Goal: Transaction & Acquisition: Book appointment/travel/reservation

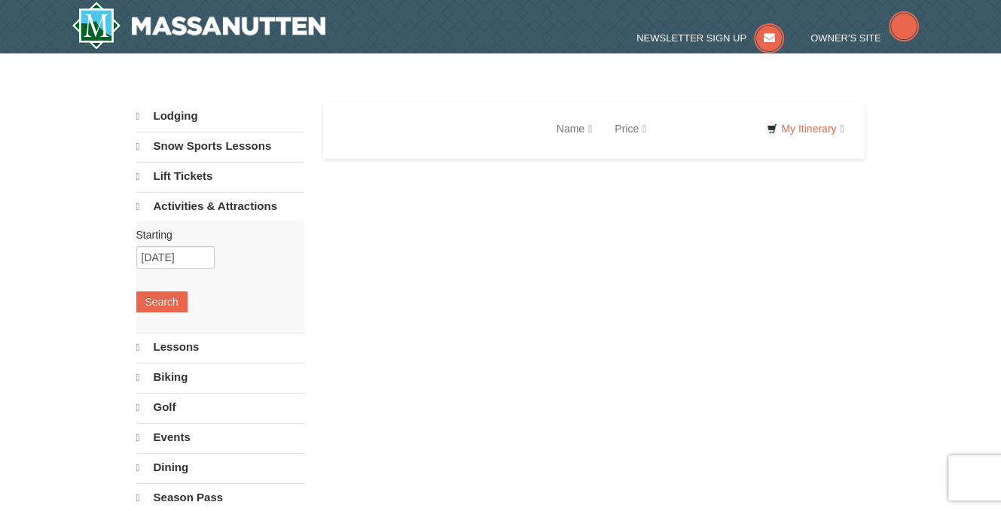
select select "9"
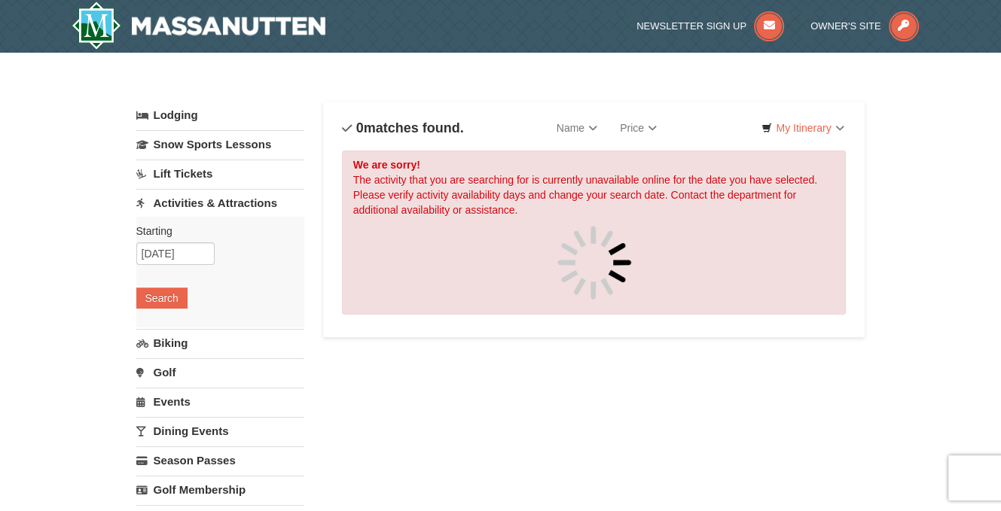
click at [209, 175] on link "Lift Tickets" at bounding box center [220, 174] width 168 height 28
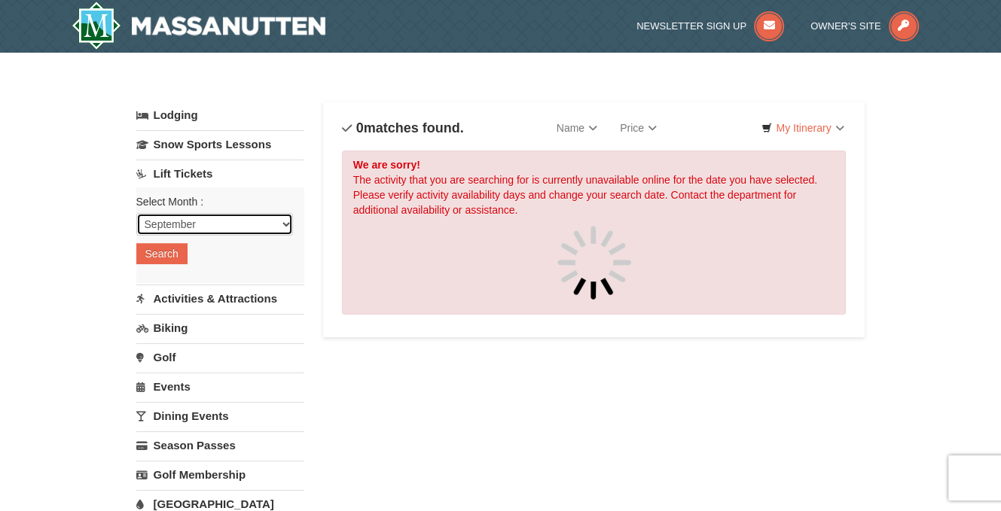
click at [238, 232] on select "September October November December January February March April May June July …" at bounding box center [214, 224] width 157 height 23
select select "10"
click at [136, 213] on select "September October November December January February March April May June July …" at bounding box center [214, 224] width 157 height 23
click at [176, 257] on button "Search" at bounding box center [161, 253] width 51 height 21
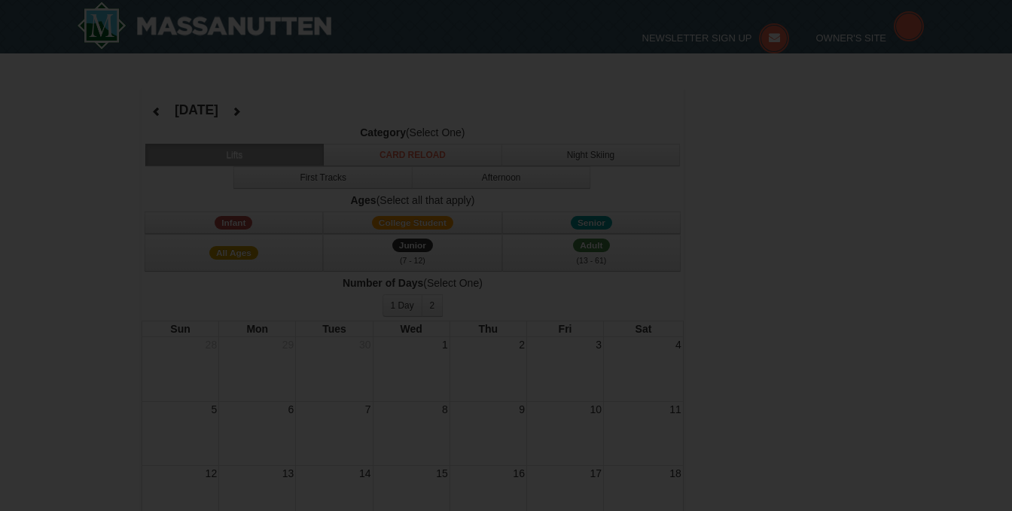
select select "10"
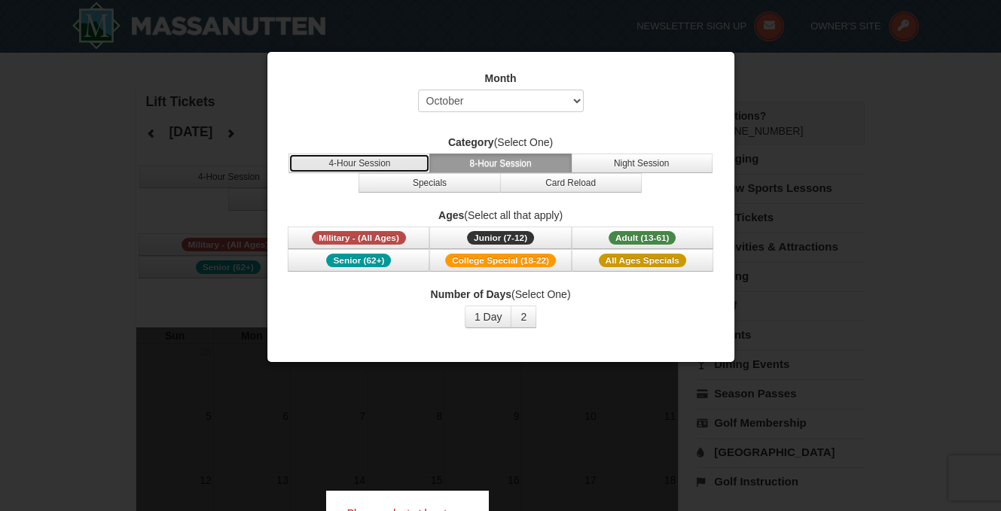
click at [401, 167] on button "4-Hour Session" at bounding box center [359, 164] width 142 height 20
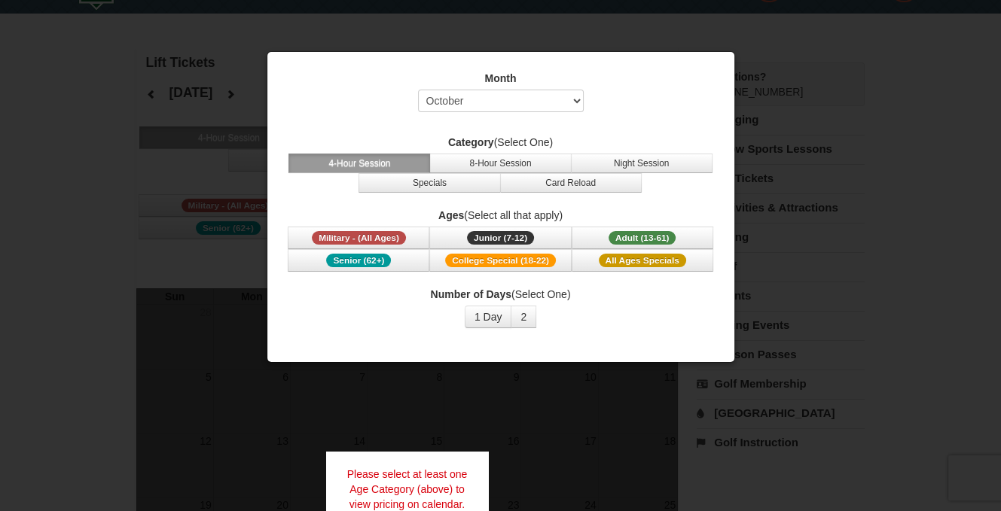
scroll to position [75, 0]
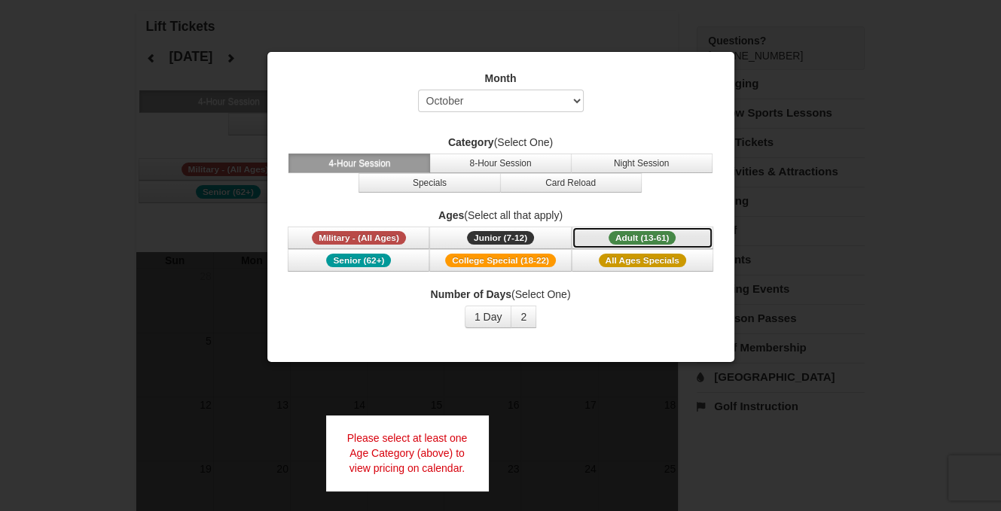
click at [632, 237] on span "Adult (13-61)" at bounding box center [643, 238] width 68 height 14
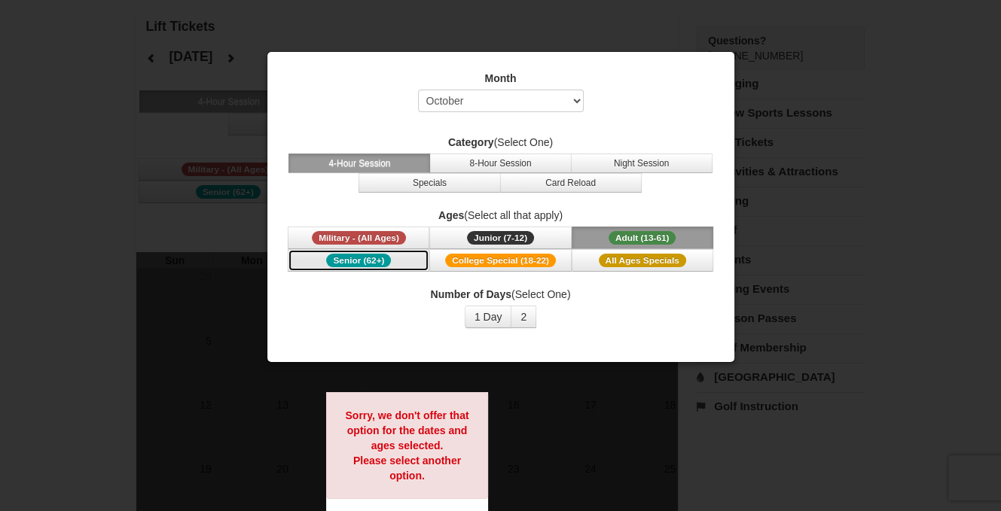
click at [378, 258] on span "Senior (62+)" at bounding box center [358, 261] width 65 height 14
click at [752, 87] on div at bounding box center [500, 255] width 1001 height 511
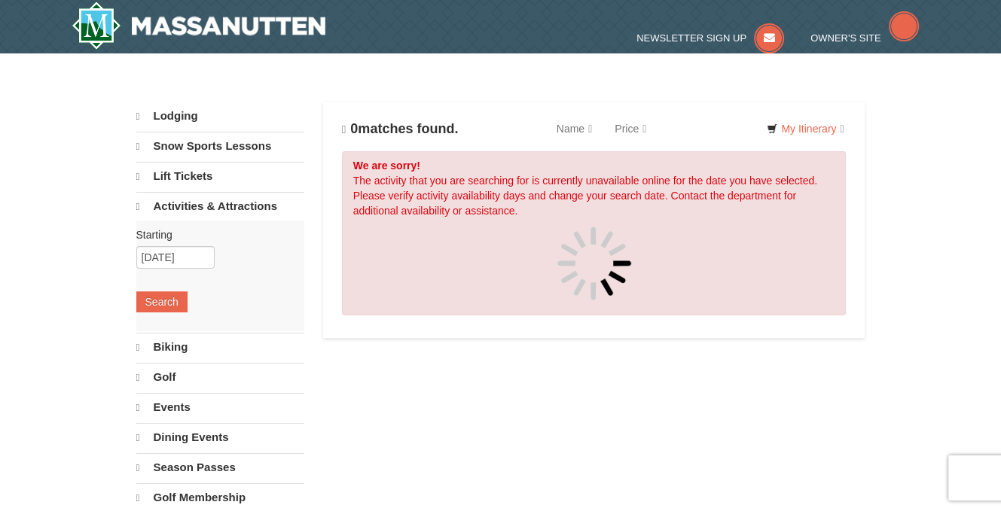
click at [200, 173] on link "Lift Tickets" at bounding box center [220, 176] width 168 height 29
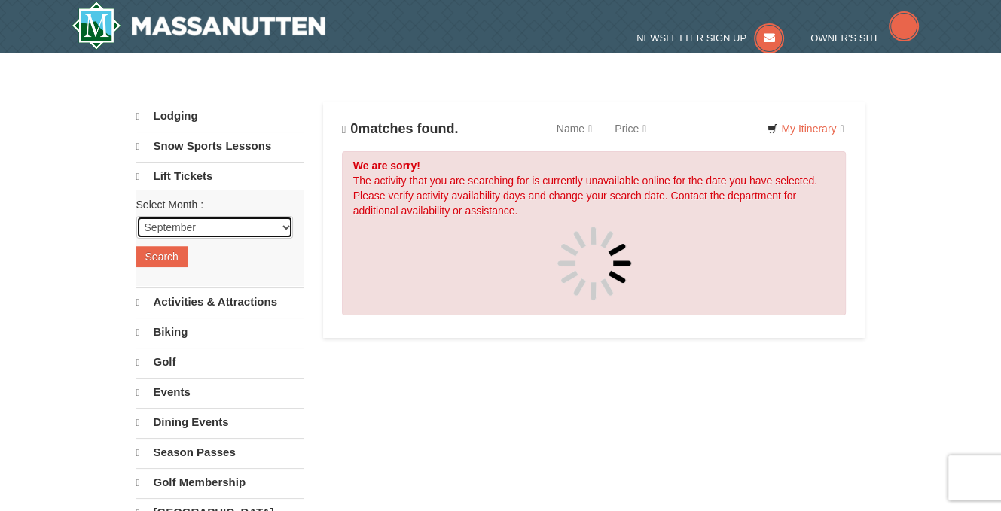
click at [215, 233] on select "September October November December January February March April May June July …" at bounding box center [214, 227] width 157 height 23
select select "10"
click at [136, 216] on select "September October November December January February March April May June July …" at bounding box center [214, 227] width 157 height 23
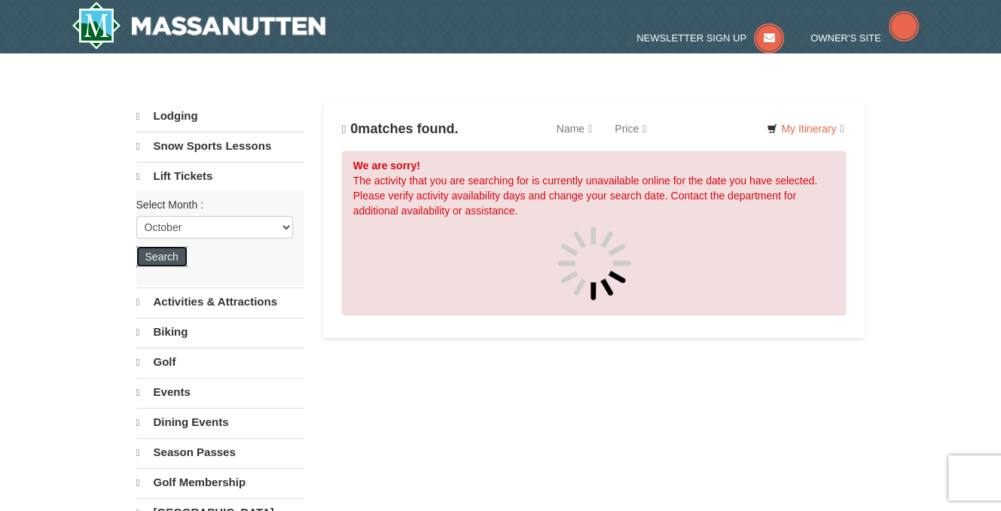
click at [175, 256] on button "Search" at bounding box center [161, 256] width 51 height 21
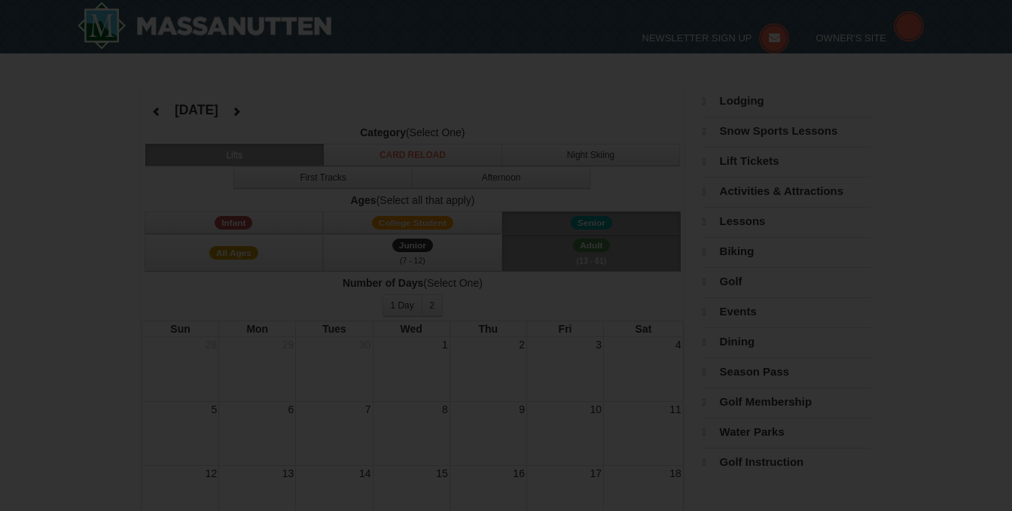
select select "10"
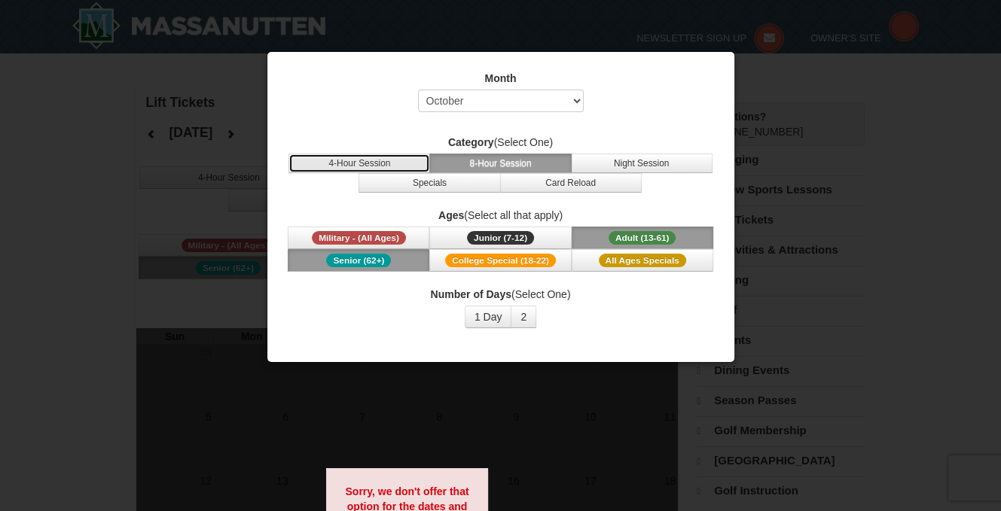
click at [414, 154] on button "4-Hour Session" at bounding box center [359, 164] width 142 height 20
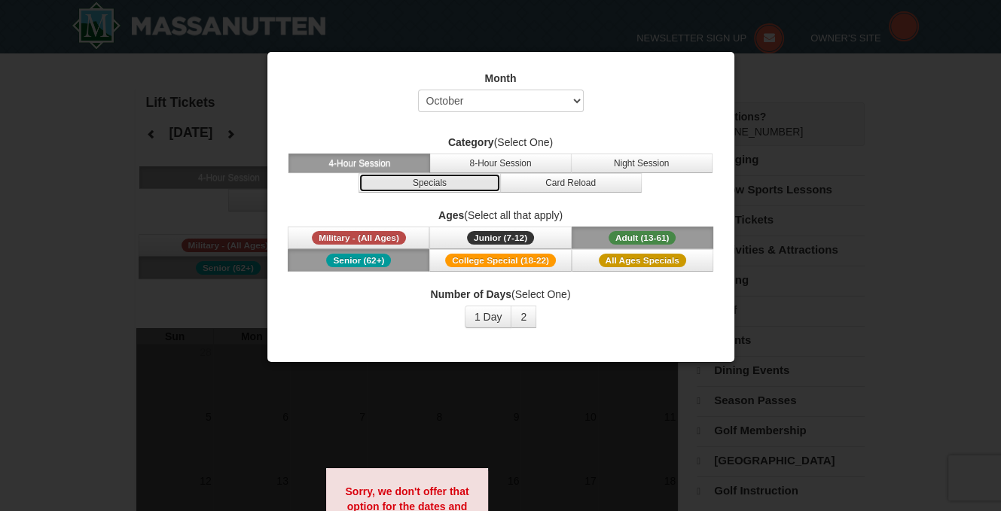
click at [457, 178] on button "Specials" at bounding box center [429, 183] width 142 height 20
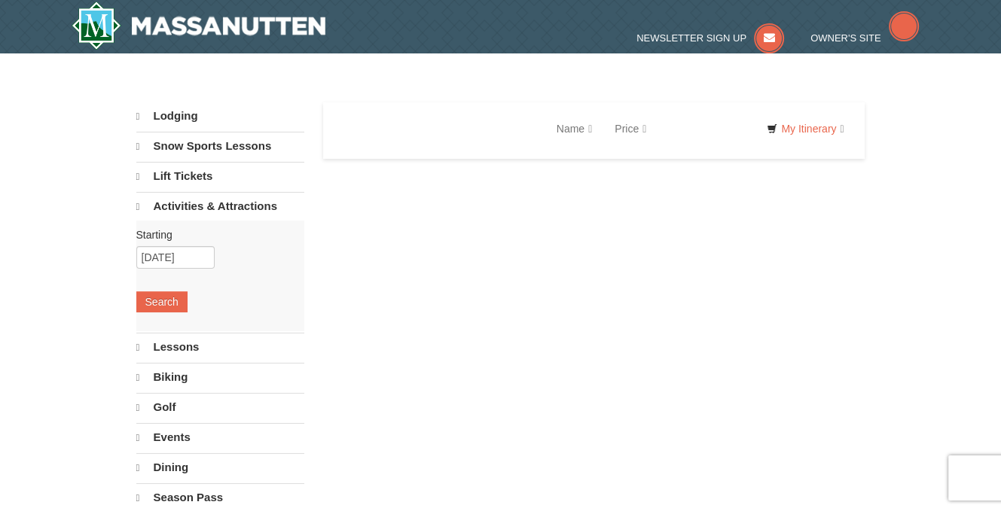
select select "9"
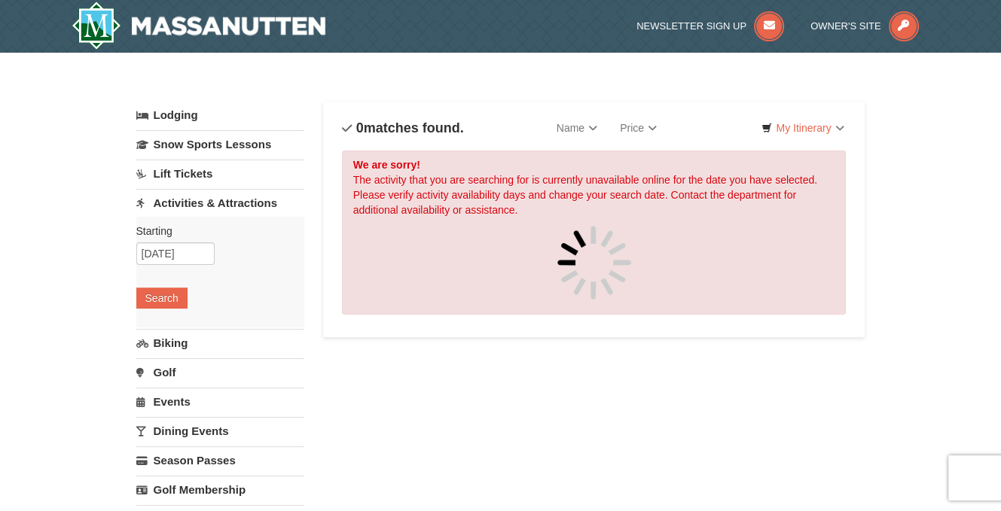
click at [212, 175] on link "Lift Tickets" at bounding box center [220, 174] width 168 height 28
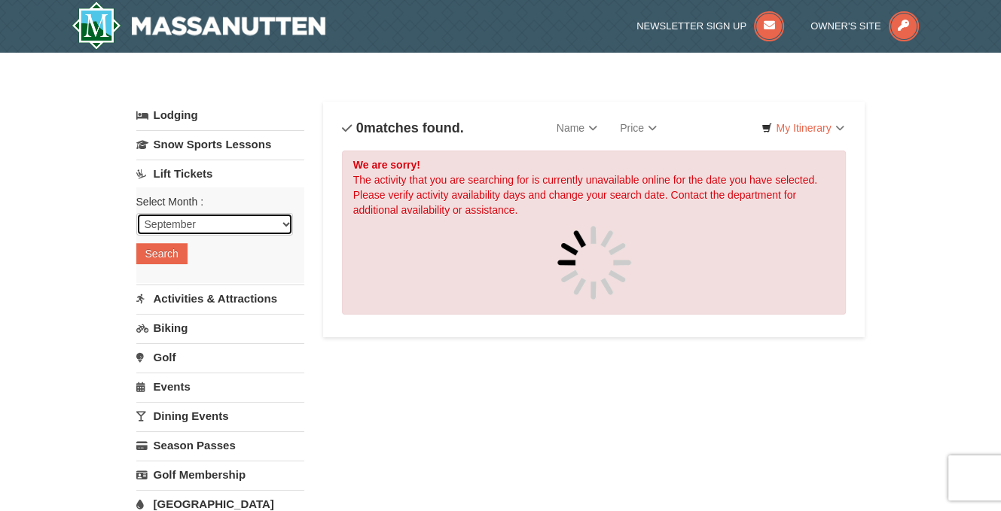
click at [222, 224] on select "September October November December January February March April May June July …" at bounding box center [214, 224] width 157 height 23
select select "10"
click at [136, 213] on select "September October November December January February March April May June July …" at bounding box center [214, 224] width 157 height 23
click at [172, 254] on button "Search" at bounding box center [161, 253] width 51 height 21
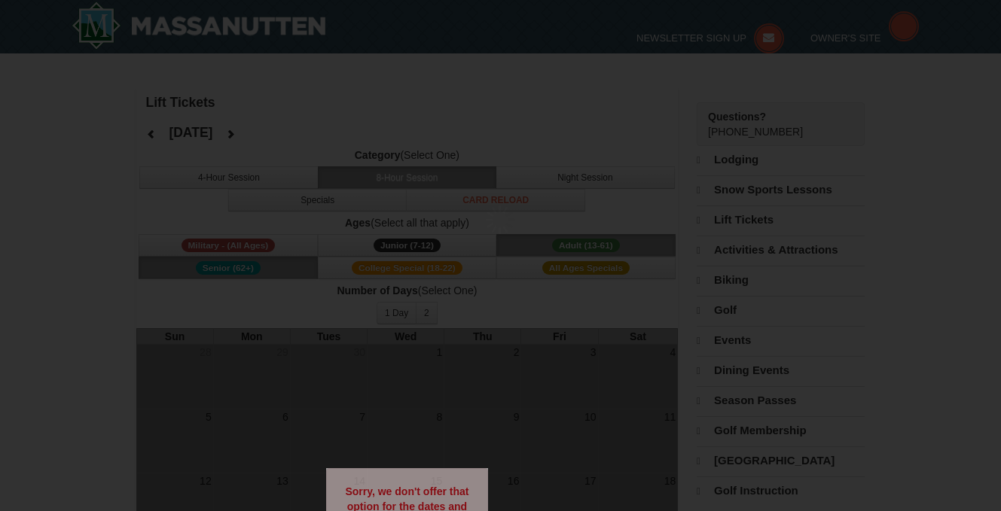
select select "10"
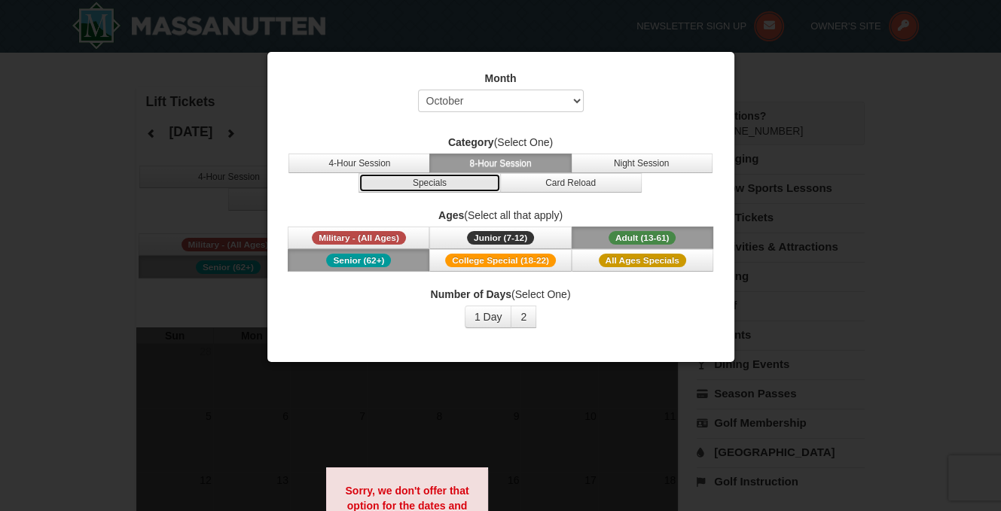
click at [432, 180] on button "Specials" at bounding box center [429, 183] width 142 height 20
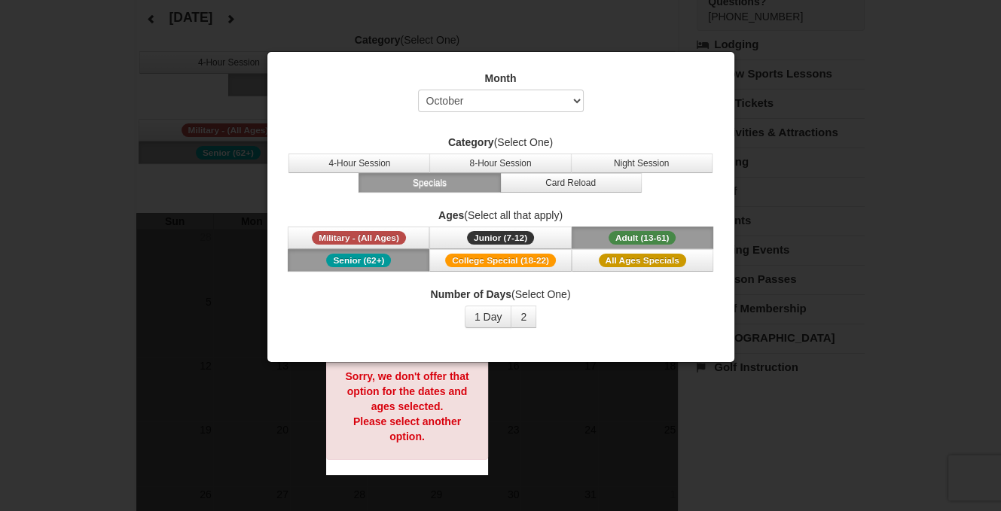
scroll to position [75, 0]
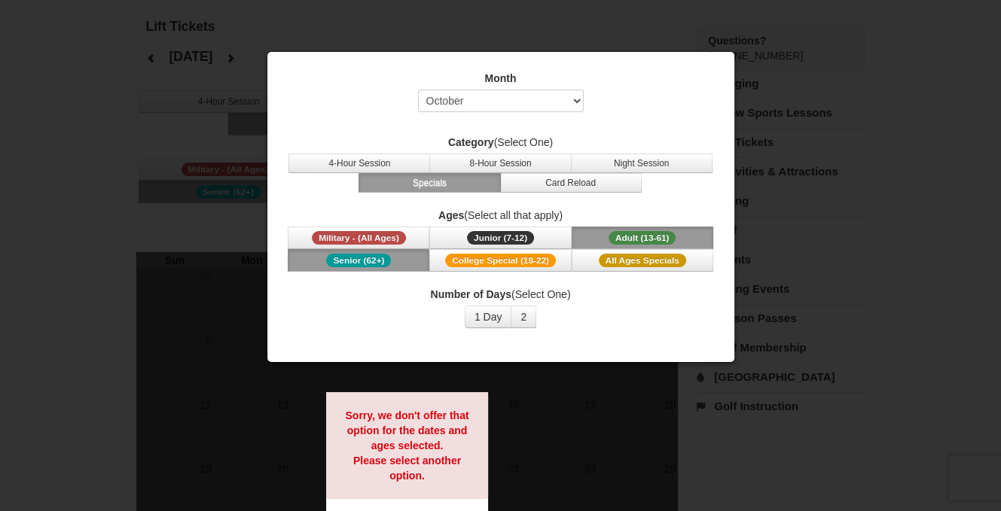
click at [822, 80] on div at bounding box center [500, 255] width 1001 height 511
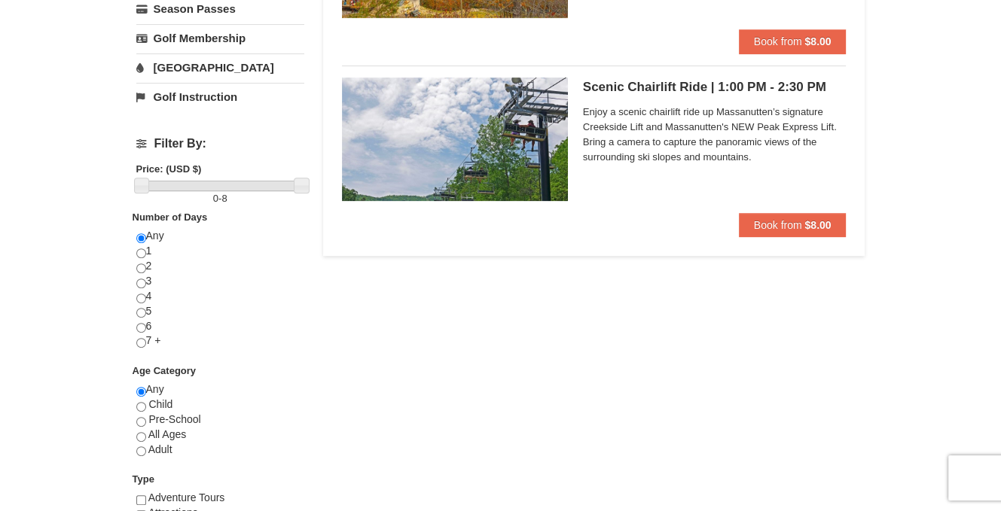
scroll to position [753, 0]
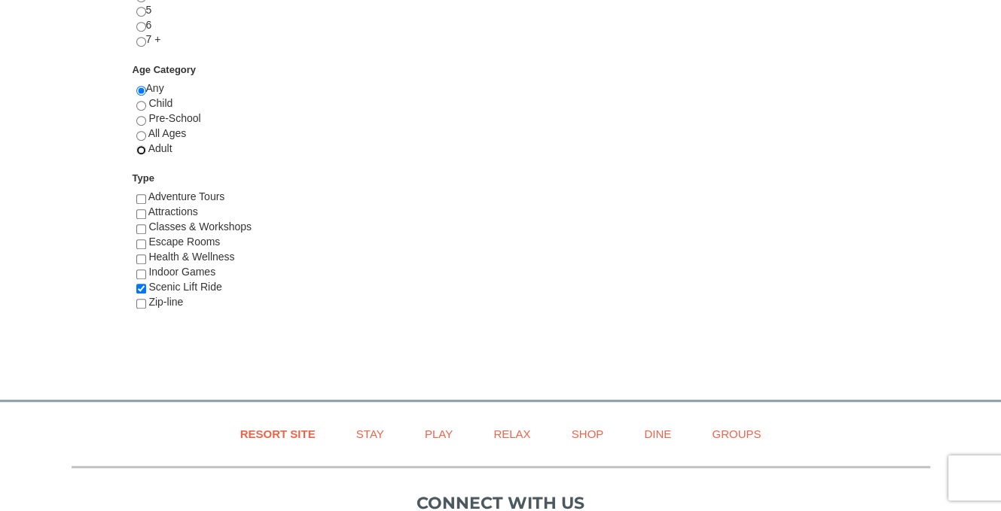
click at [139, 150] on input "radio" at bounding box center [141, 150] width 10 height 10
radio input "true"
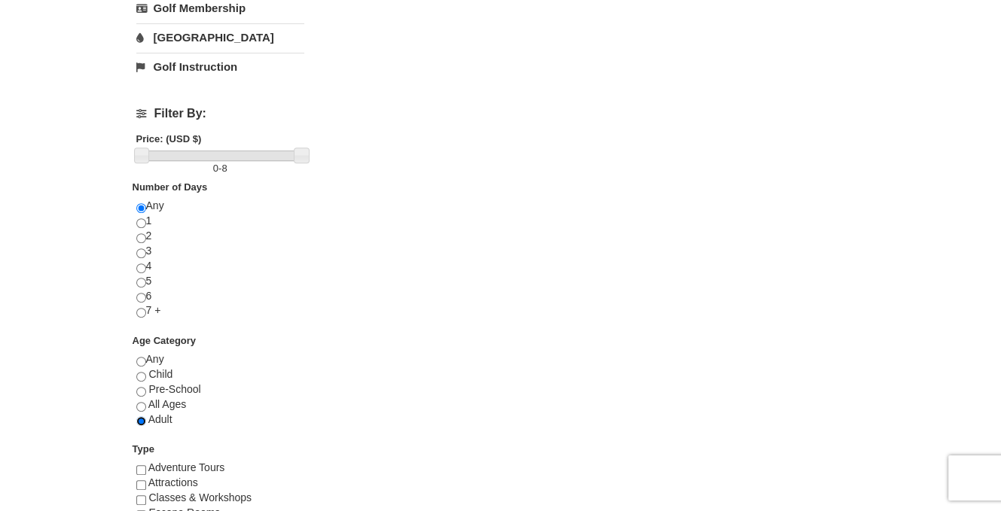
scroll to position [491, 0]
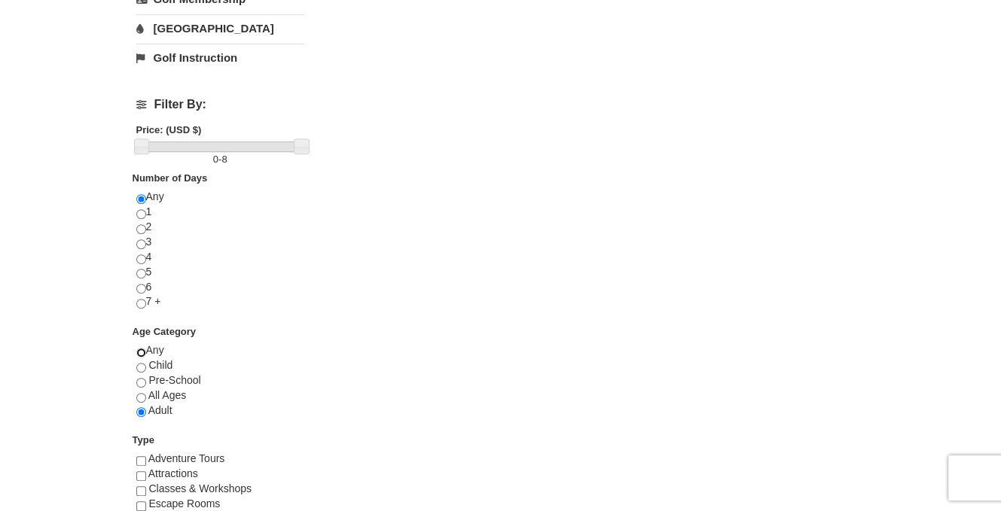
click at [142, 348] on input "radio" at bounding box center [141, 353] width 10 height 10
radio input "true"
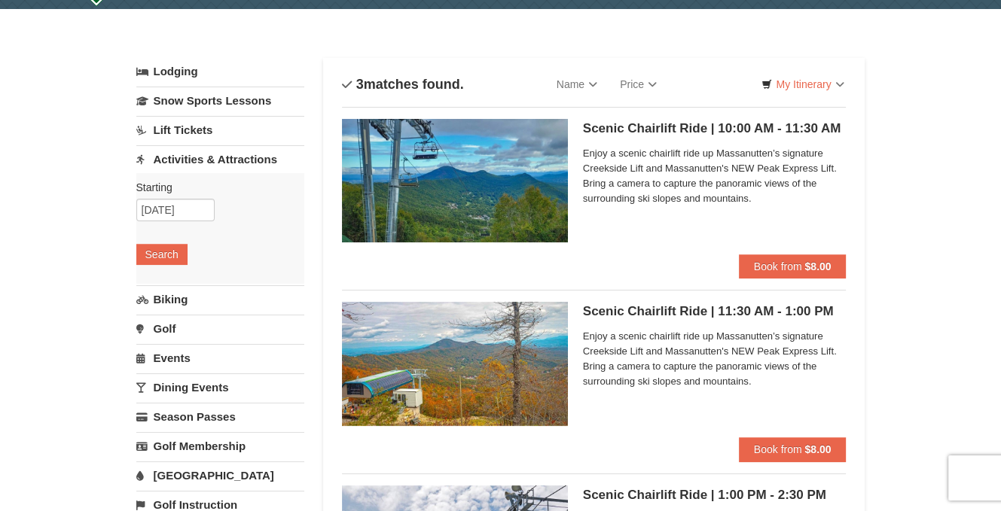
scroll to position [0, 0]
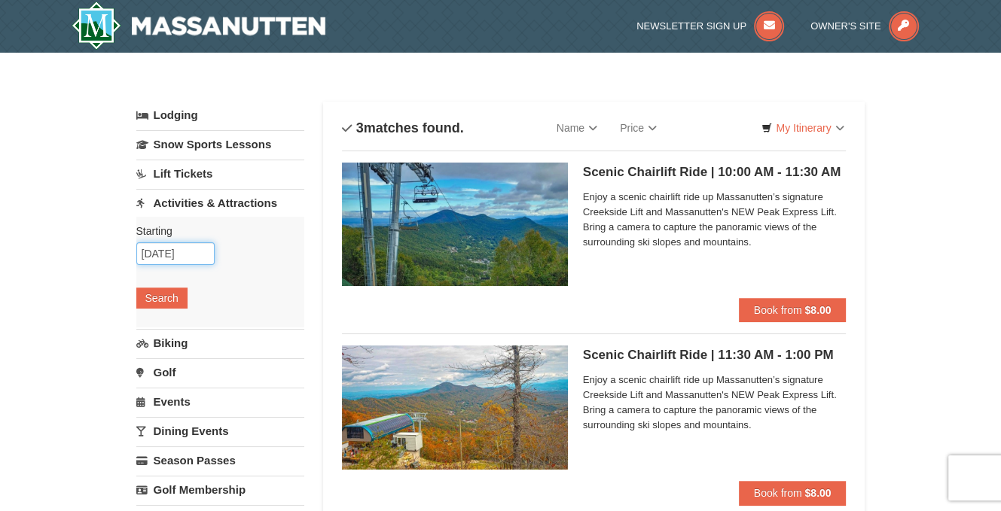
click at [204, 243] on input "10/11/2025" at bounding box center [175, 254] width 78 height 23
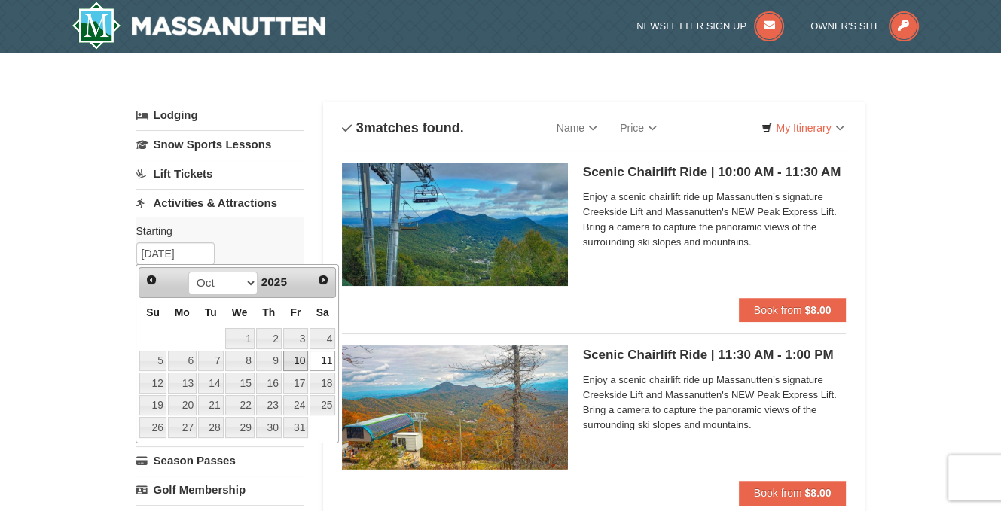
click at [299, 365] on link "10" at bounding box center [296, 361] width 26 height 21
type input "[DATE]"
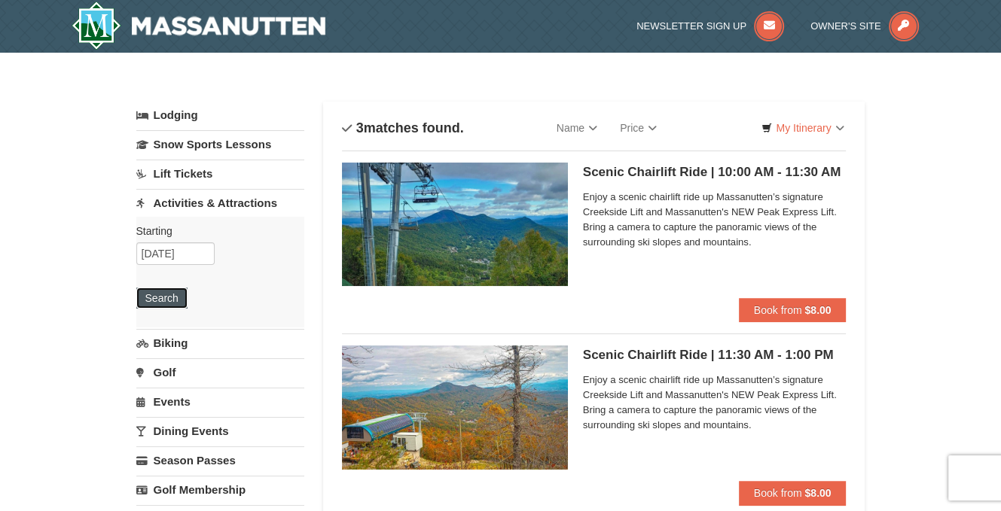
click at [157, 300] on button "Search" at bounding box center [161, 298] width 51 height 21
